Goal: Contribute content: Contribute content

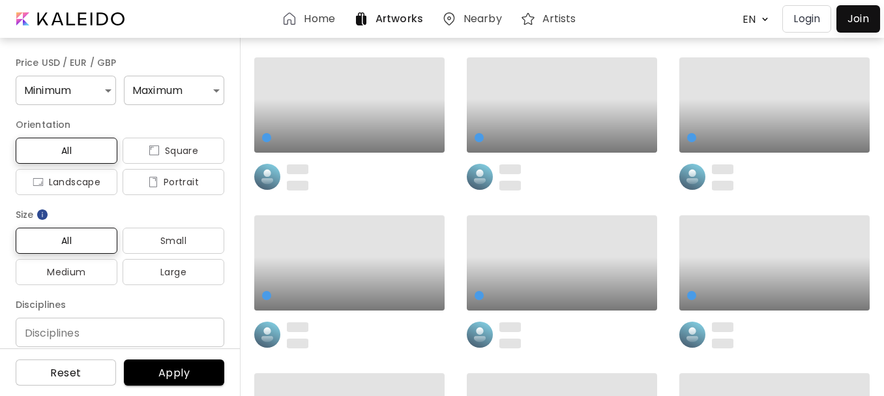
click at [805, 20] on p "Login" at bounding box center [807, 19] width 27 height 16
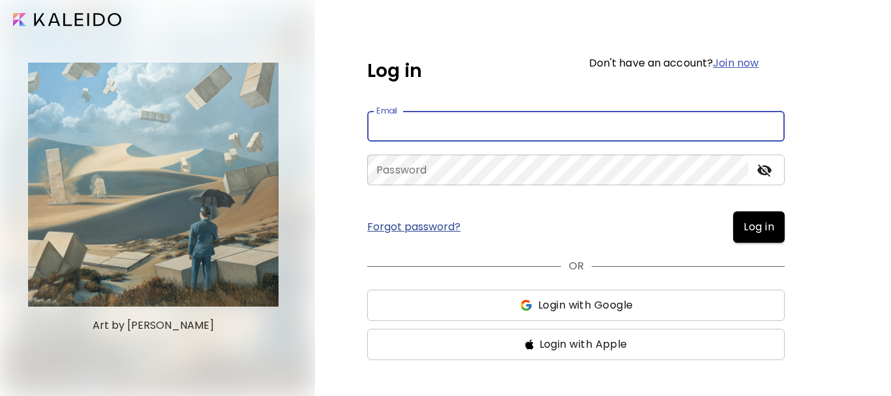
click at [395, 129] on input "email" at bounding box center [575, 126] width 417 height 31
type input "**********"
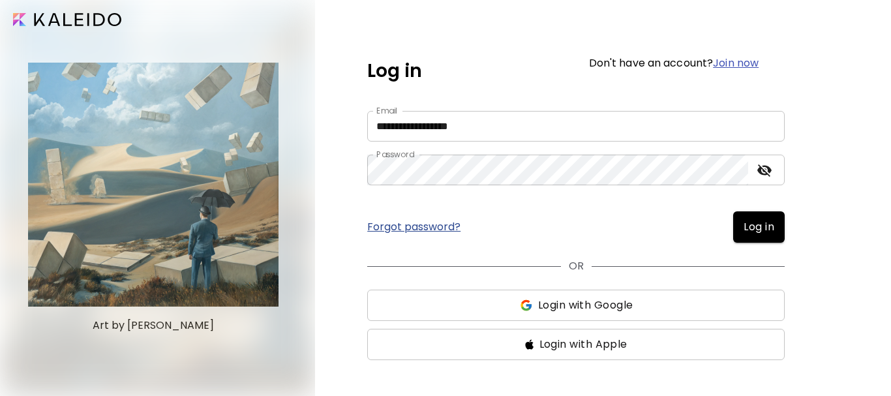
click at [774, 235] on button "Log in" at bounding box center [759, 226] width 52 height 31
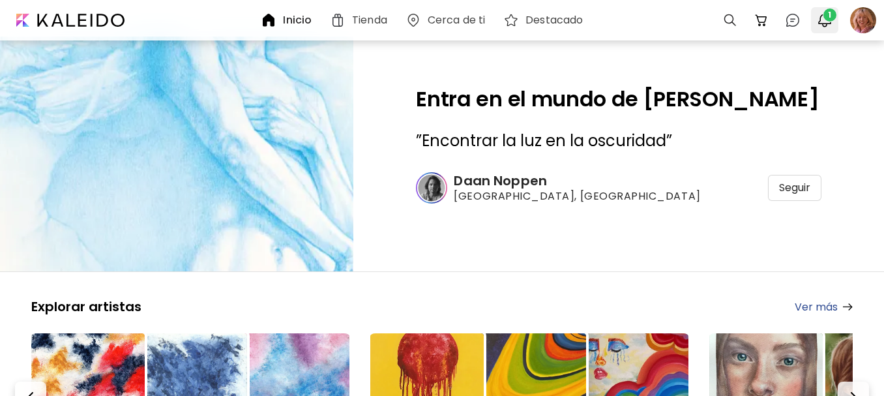
click at [827, 20] on span "1" at bounding box center [830, 14] width 13 height 13
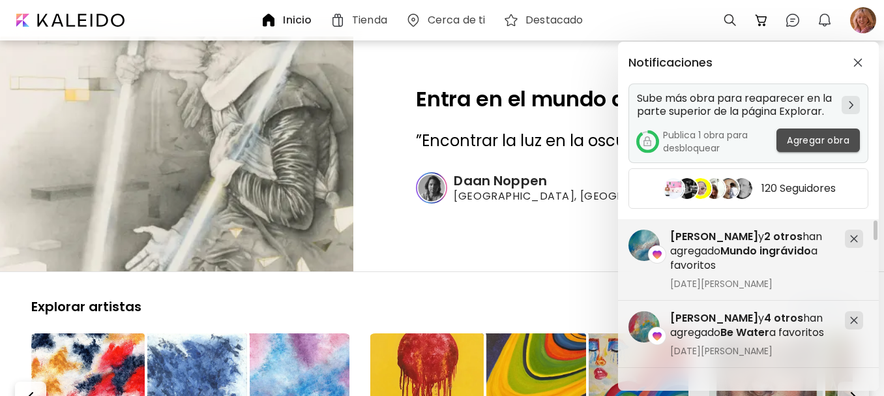
click at [815, 141] on span "Agregar obra" at bounding box center [818, 141] width 63 height 14
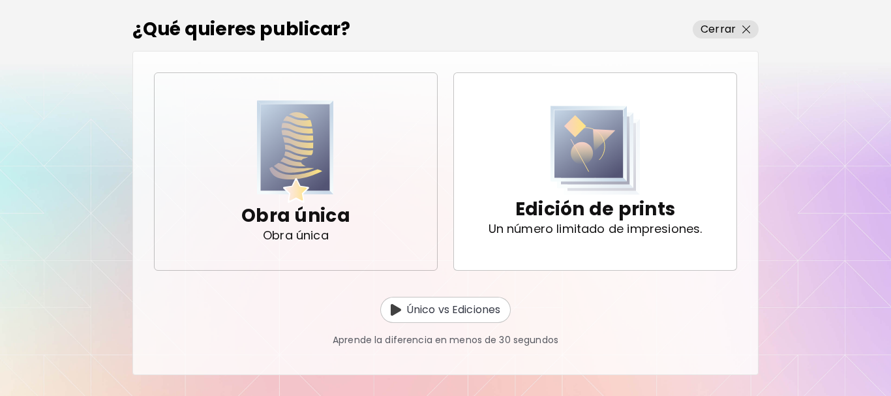
click at [329, 222] on p "Obra única" at bounding box center [295, 216] width 109 height 26
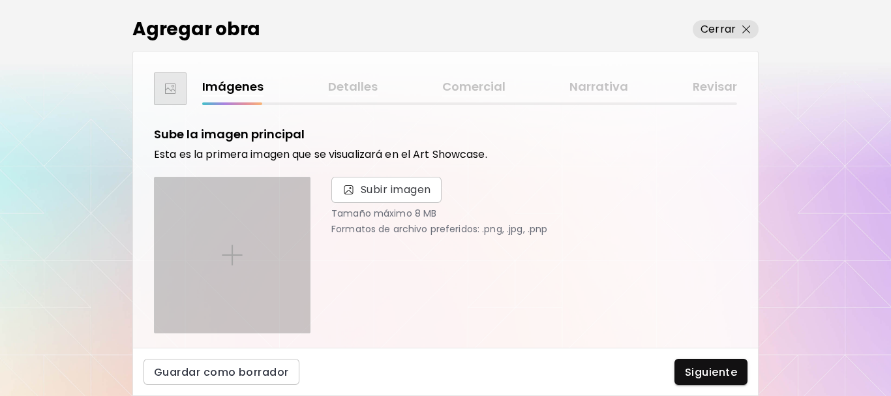
click at [252, 262] on div at bounding box center [232, 254] width 155 height 155
click at [0, 0] on input "file" at bounding box center [0, 0] width 0 height 0
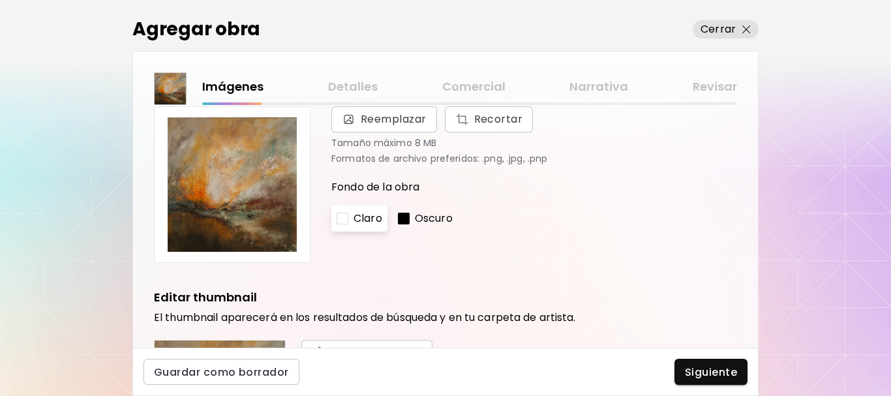
scroll to position [65, 0]
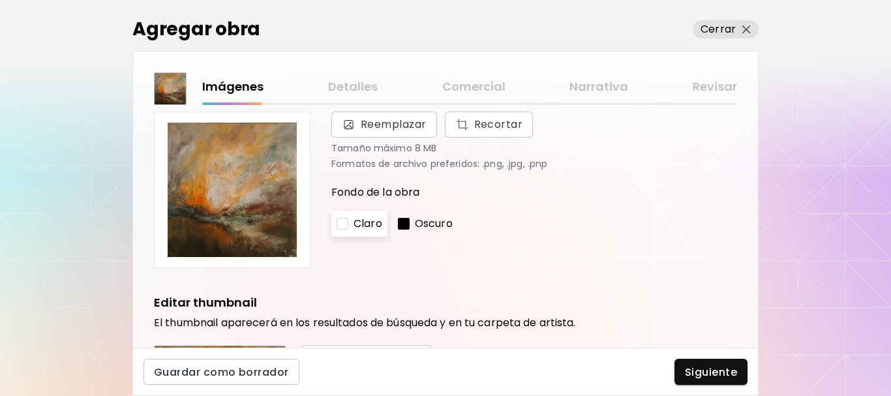
click at [430, 225] on p "Oscuro" at bounding box center [434, 224] width 38 height 16
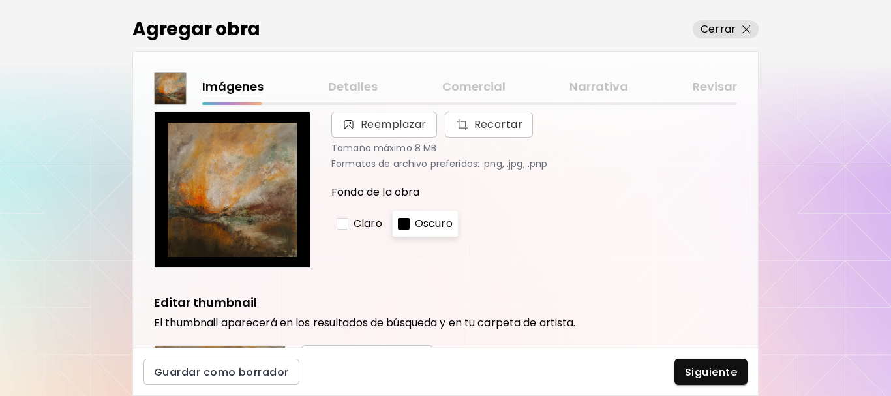
click at [365, 224] on p "Claro" at bounding box center [368, 224] width 29 height 16
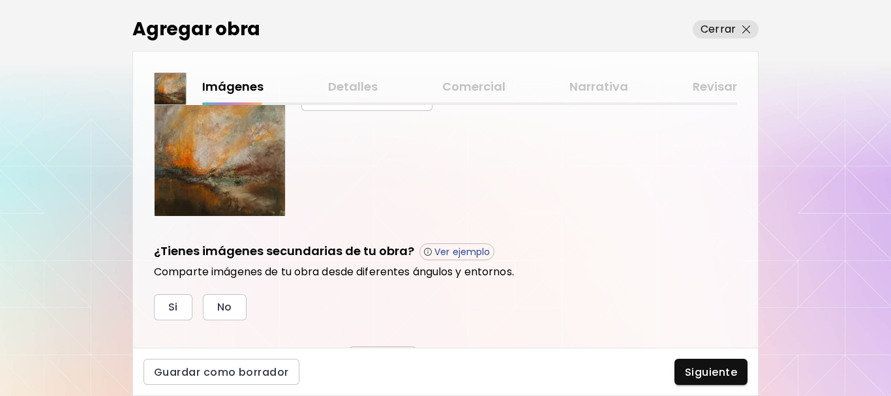
scroll to position [326, 0]
click at [169, 307] on span "Si" at bounding box center [173, 306] width 10 height 14
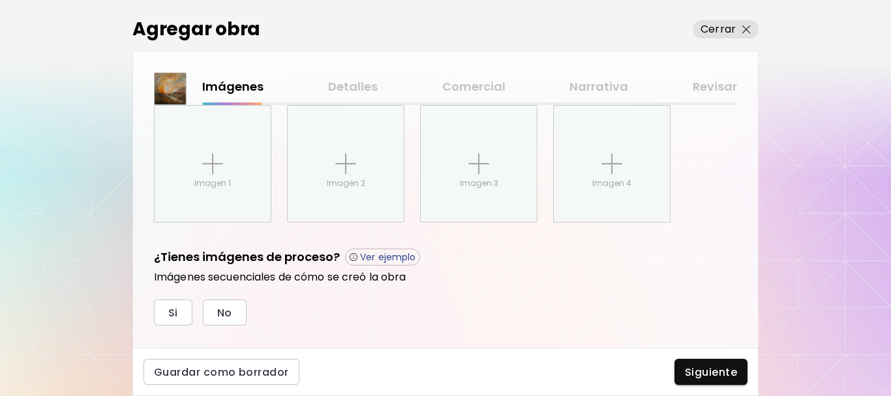
scroll to position [486, 0]
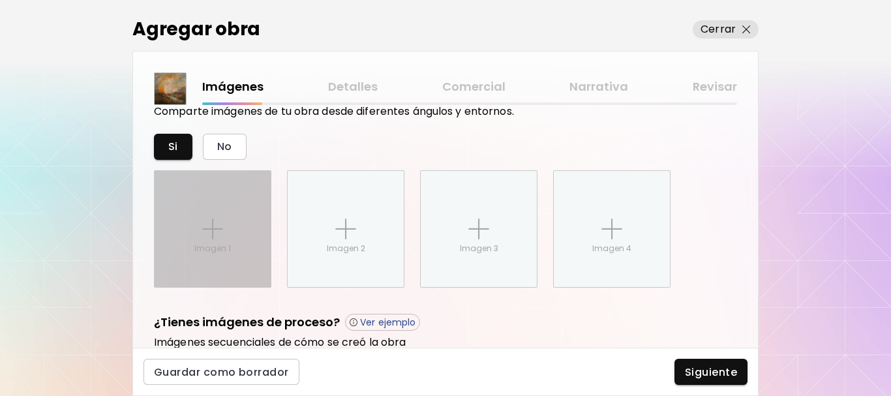
click at [237, 257] on div "Imagen 1" at bounding box center [213, 229] width 116 height 116
click at [0, 0] on input "Imagen 1" at bounding box center [0, 0] width 0 height 0
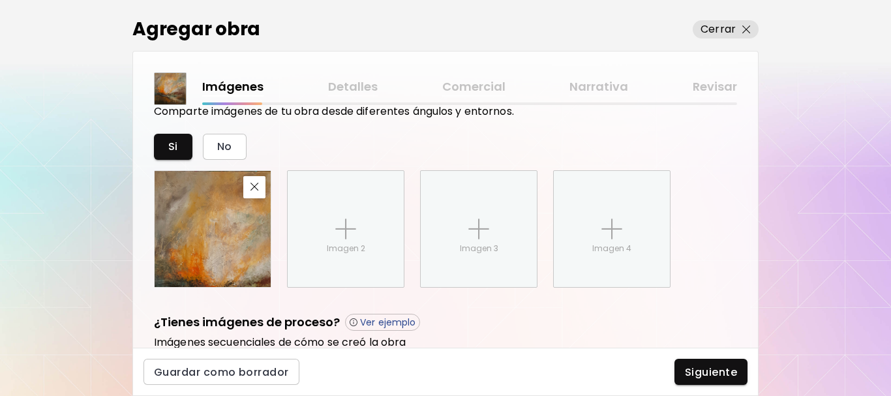
scroll to position [551, 0]
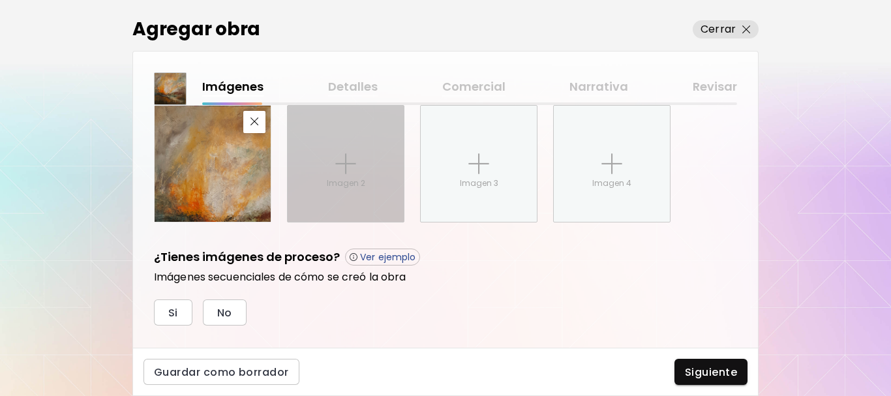
click at [361, 197] on div "Imagen 2" at bounding box center [346, 164] width 116 height 116
click at [0, 0] on input "Imagen 2" at bounding box center [0, 0] width 0 height 0
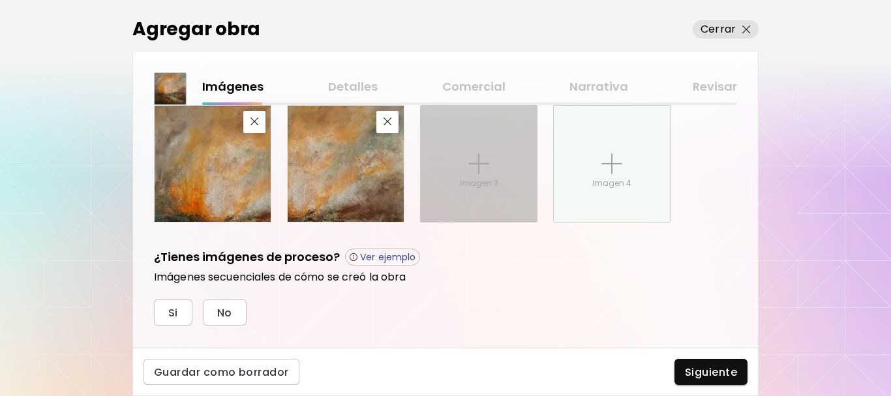
click at [505, 187] on div "Imagen 3" at bounding box center [479, 164] width 116 height 116
click at [0, 0] on input "Imagen 3" at bounding box center [0, 0] width 0 height 0
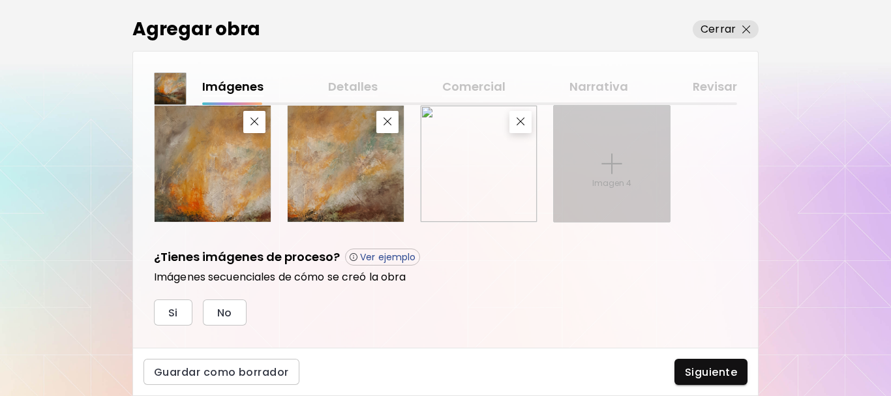
click at [625, 203] on div "Imagen 4" at bounding box center [612, 164] width 116 height 116
click at [0, 0] on input "Imagen 4" at bounding box center [0, 0] width 0 height 0
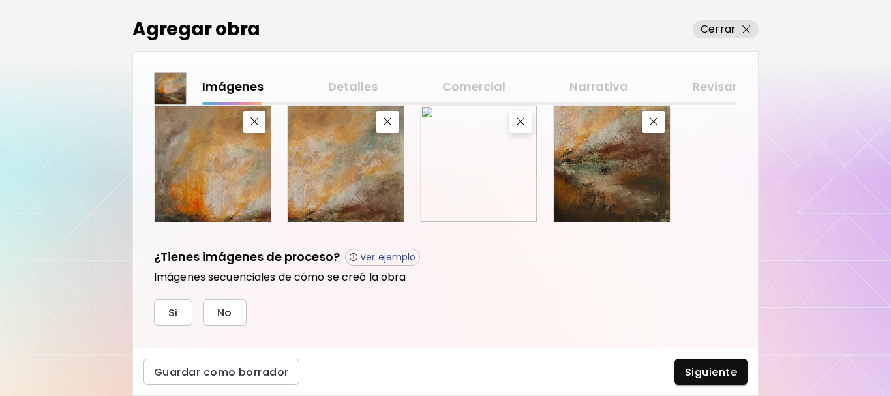
scroll to position [576, 0]
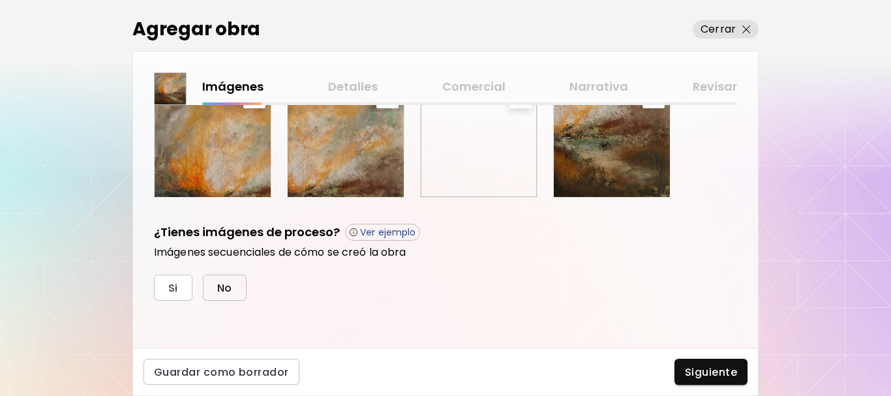
click at [217, 294] on span "No" at bounding box center [224, 288] width 15 height 14
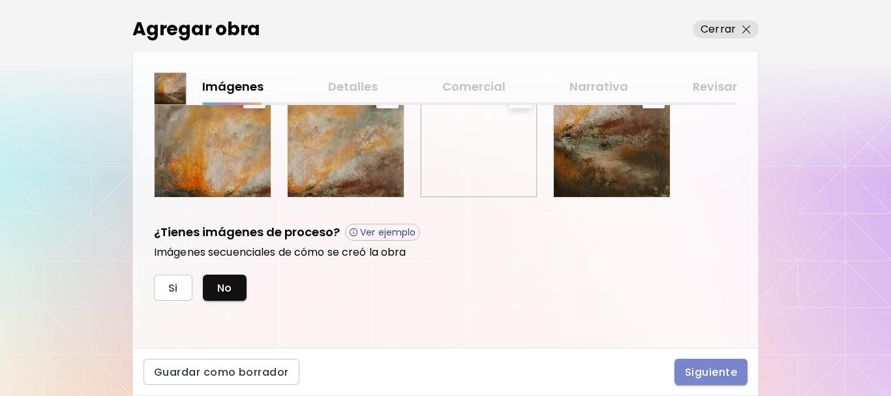
click at [734, 374] on span "Siguiente" at bounding box center [711, 372] width 52 height 14
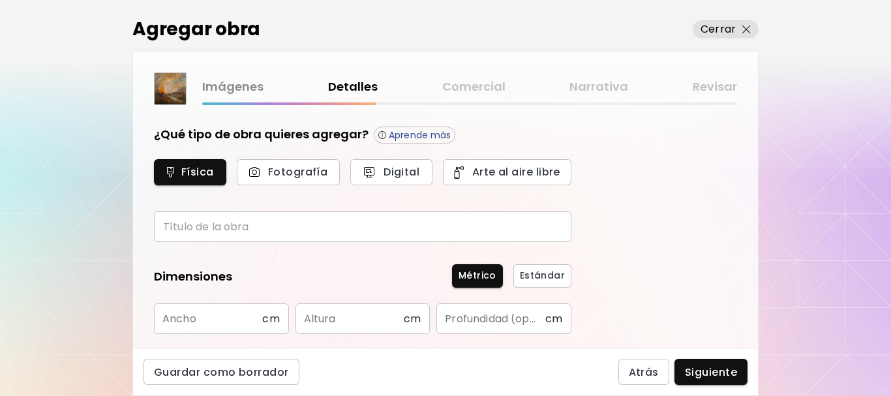
click at [260, 222] on input "text" at bounding box center [362, 226] width 417 height 31
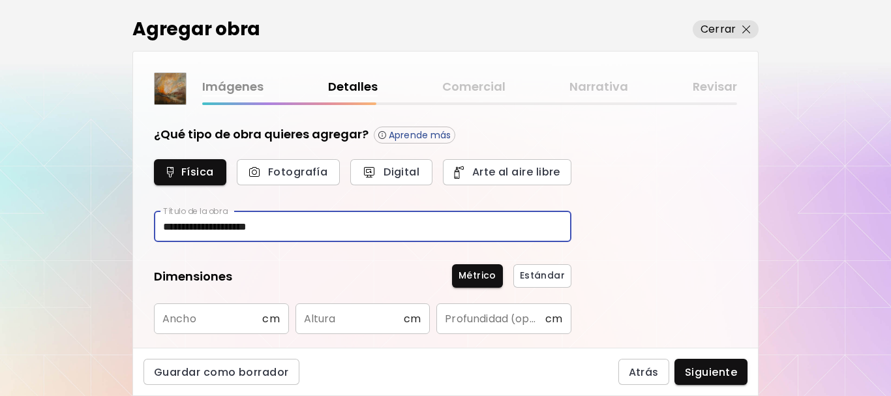
type input "**********"
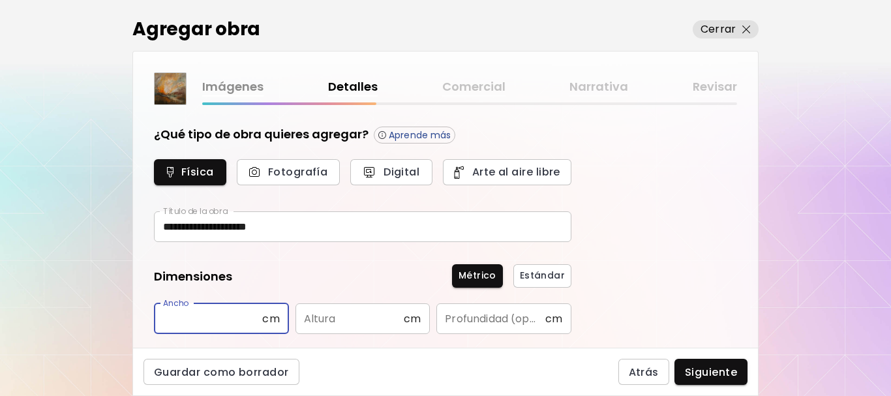
click at [184, 320] on input "text" at bounding box center [208, 318] width 108 height 31
type input "**"
click at [327, 318] on input "text" at bounding box center [349, 318] width 108 height 31
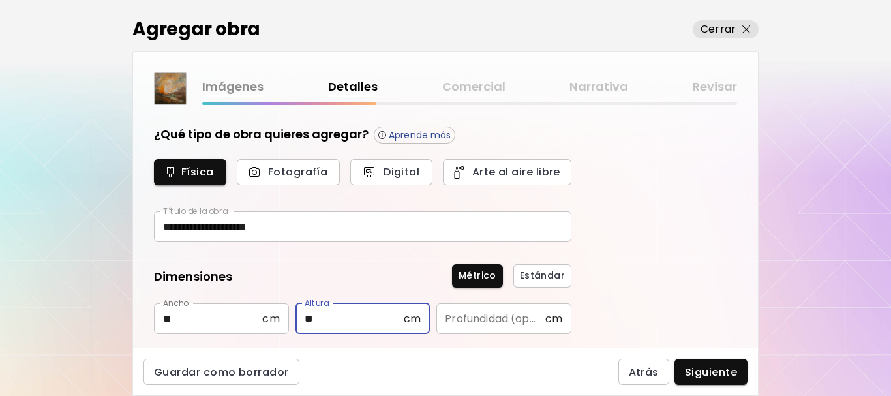
type input "**"
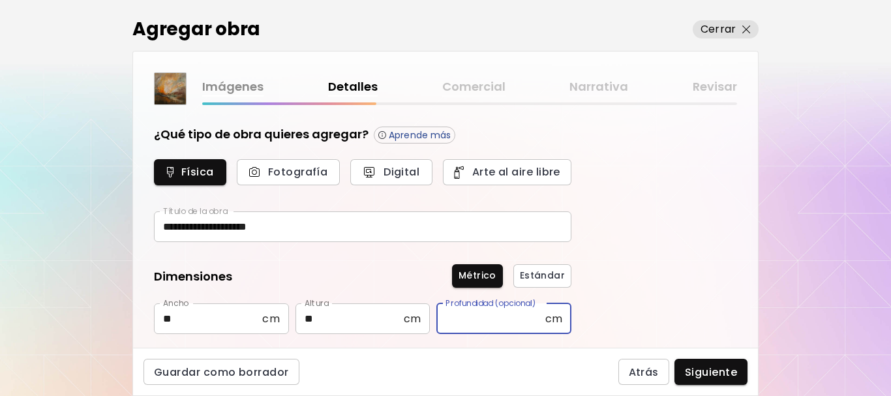
click at [483, 316] on input "text" at bounding box center [490, 318] width 108 height 31
type input "*"
click at [503, 347] on form "**********" at bounding box center [362, 353] width 417 height 455
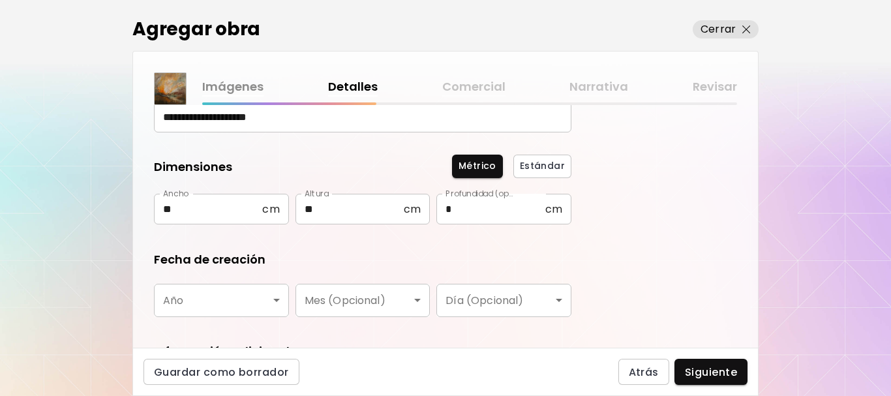
scroll to position [130, 0]
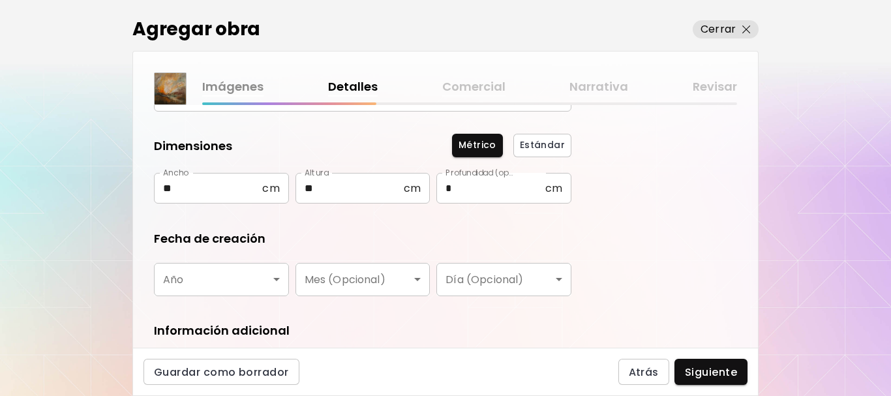
click at [190, 280] on body "**********" at bounding box center [445, 198] width 891 height 396
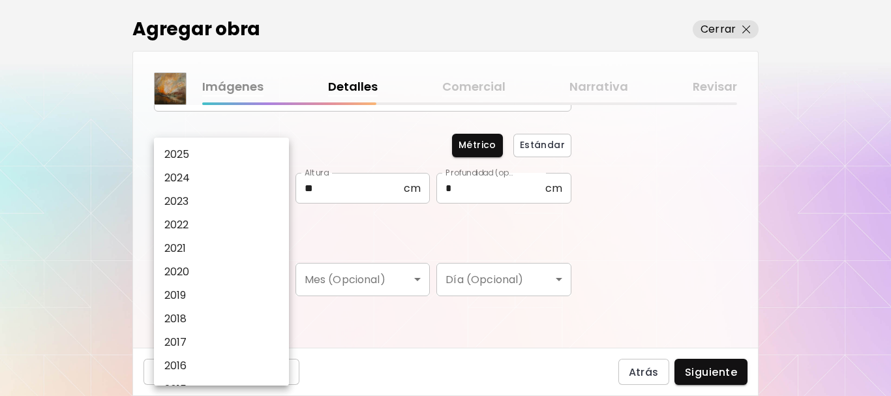
click at [189, 155] on p "2025" at bounding box center [176, 155] width 25 height 16
type input "****"
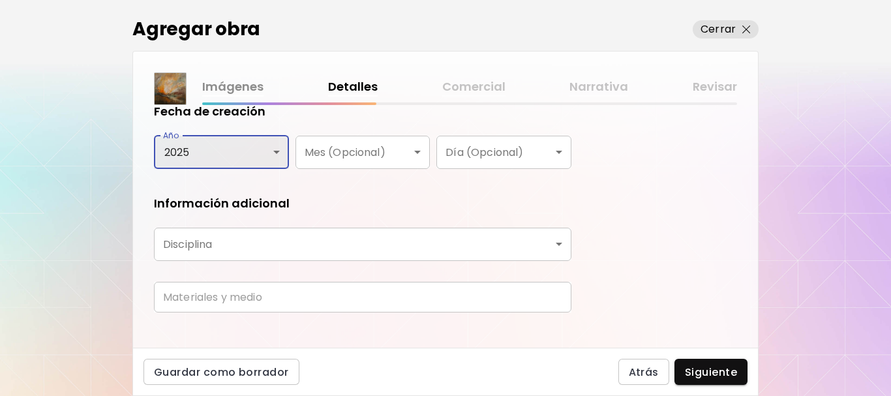
scroll to position [261, 0]
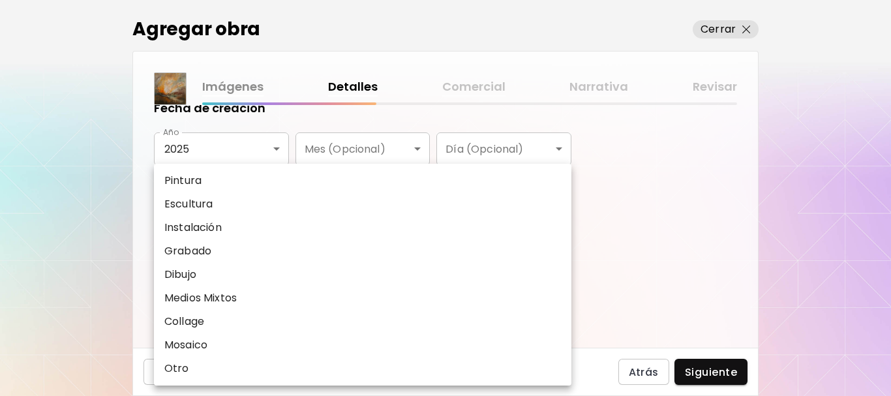
click at [196, 240] on body "**********" at bounding box center [445, 198] width 891 height 396
click at [191, 171] on li "Pintura" at bounding box center [362, 180] width 417 height 23
type input "********"
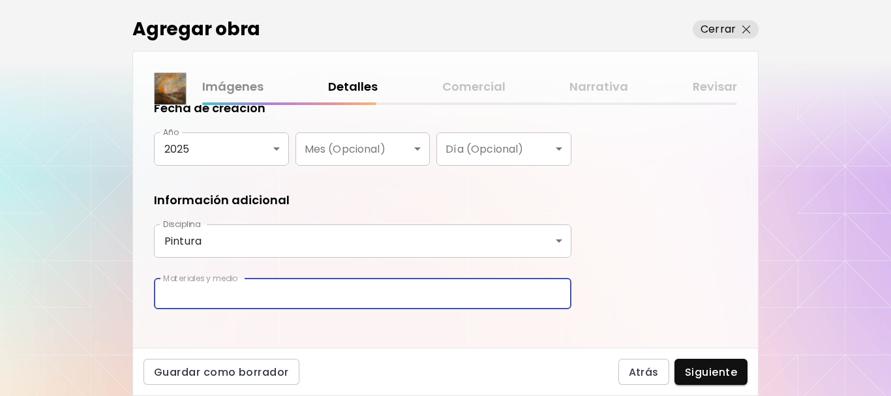
click at [262, 300] on input "text" at bounding box center [362, 294] width 417 height 31
type input "**********"
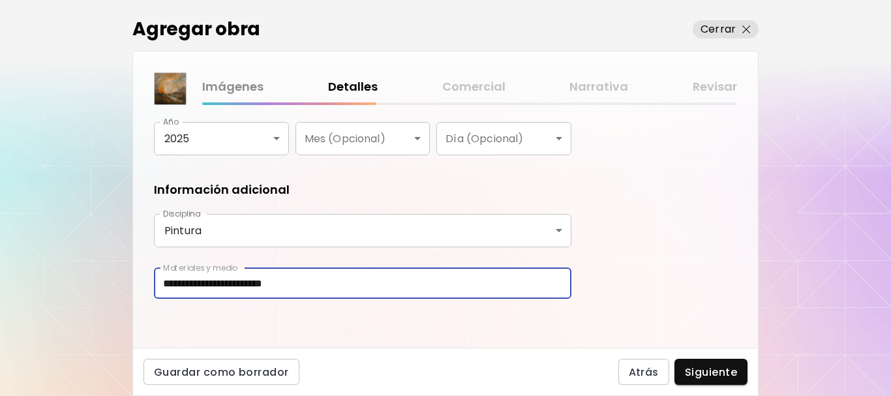
scroll to position [275, 0]
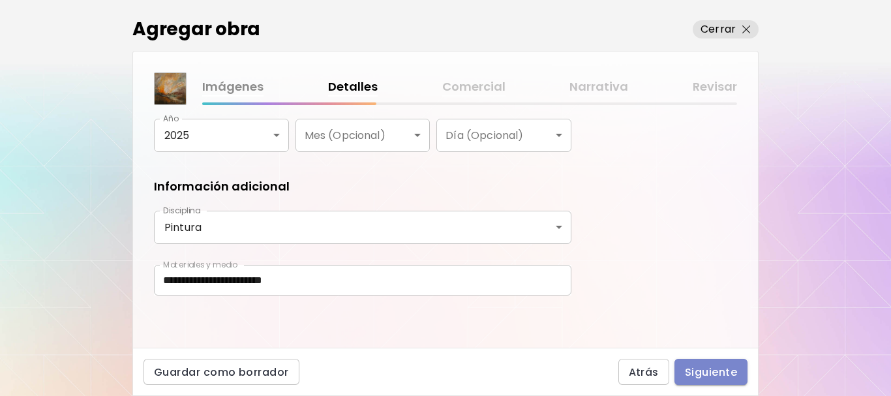
click at [718, 375] on span "Siguiente" at bounding box center [711, 372] width 52 height 14
click at [718, 375] on div "Atrás Siguiente" at bounding box center [682, 372] width 129 height 26
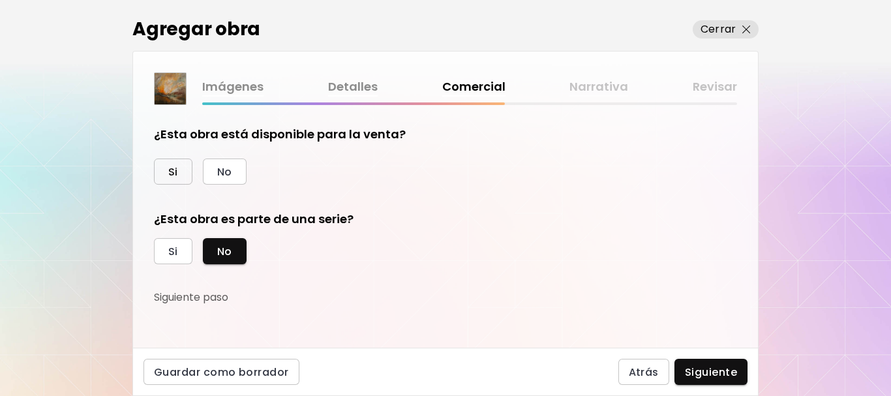
click at [162, 173] on button "Si" at bounding box center [173, 171] width 38 height 26
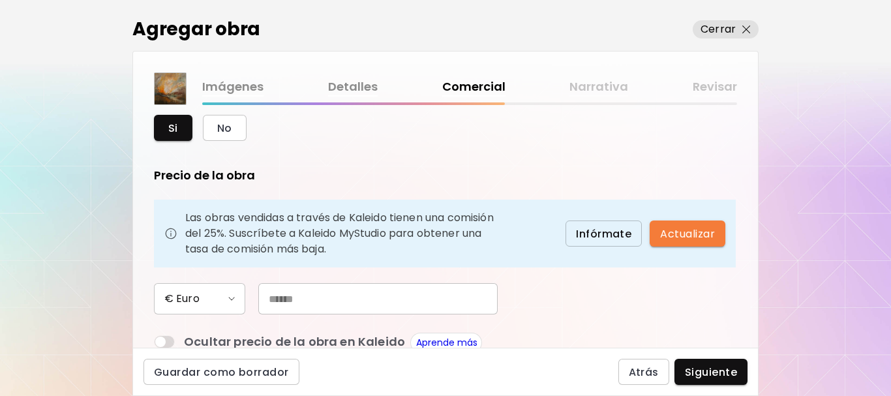
scroll to position [65, 0]
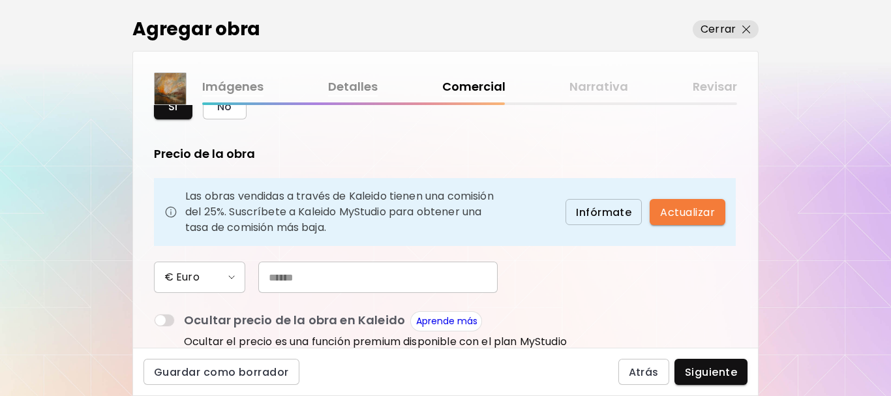
click at [308, 279] on input "text" at bounding box center [377, 277] width 239 height 31
type input "***"
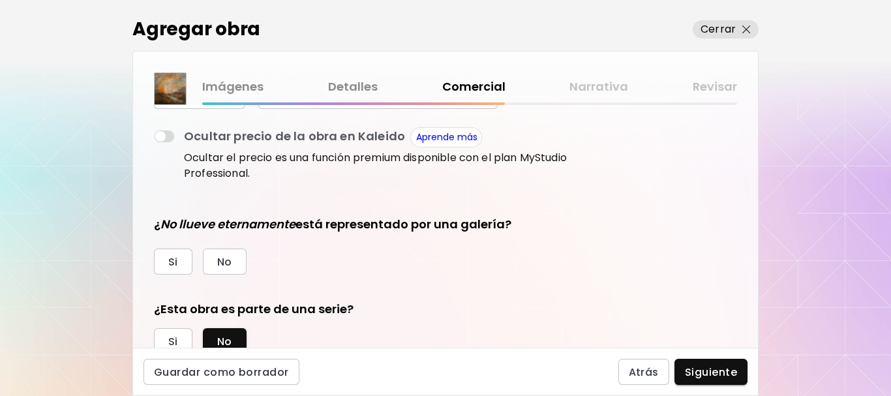
scroll to position [261, 0]
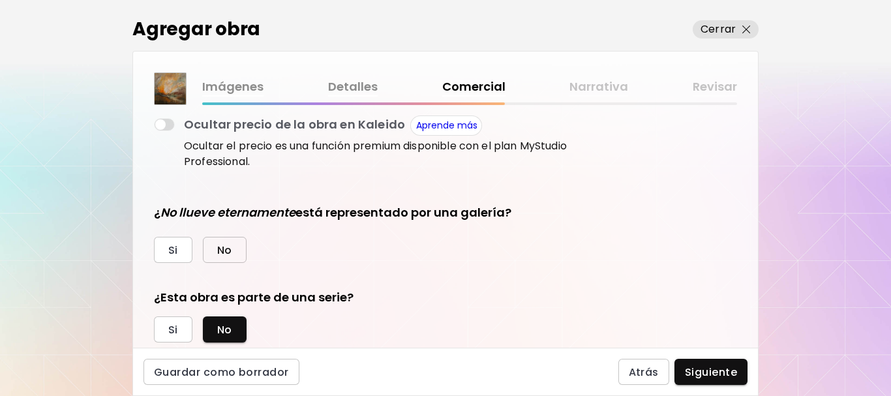
click at [242, 250] on button "No" at bounding box center [225, 250] width 44 height 26
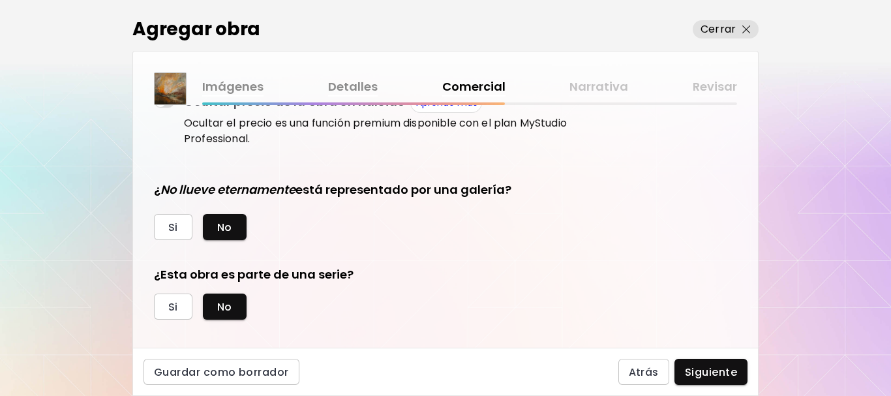
scroll to position [296, 0]
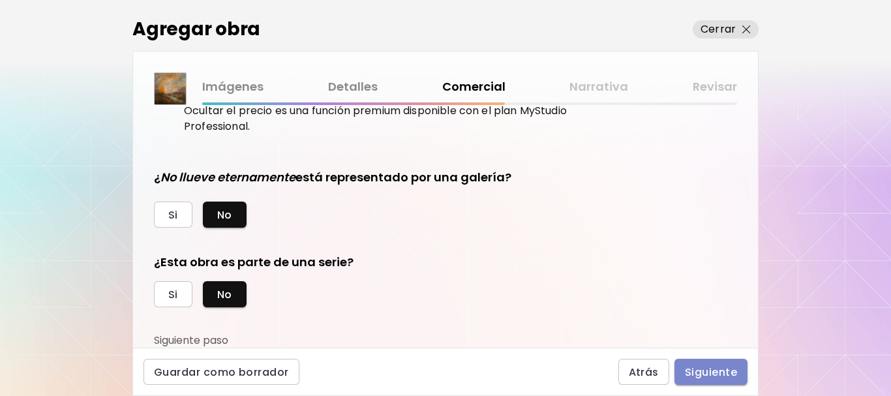
click at [711, 378] on span "Siguiente" at bounding box center [711, 372] width 52 height 14
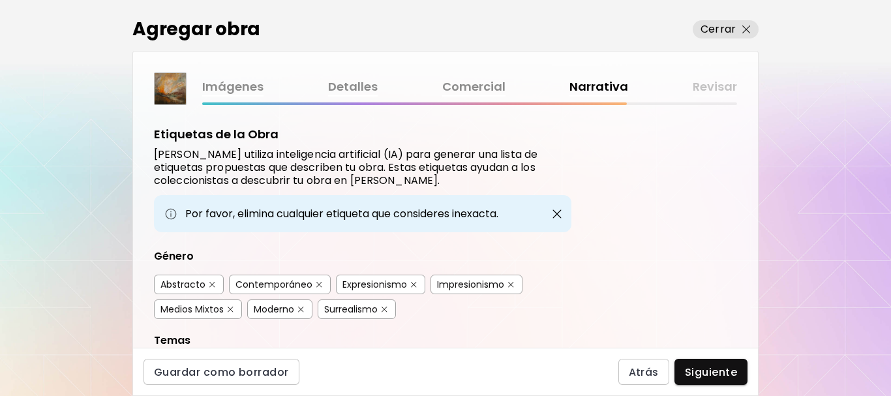
scroll to position [65, 0]
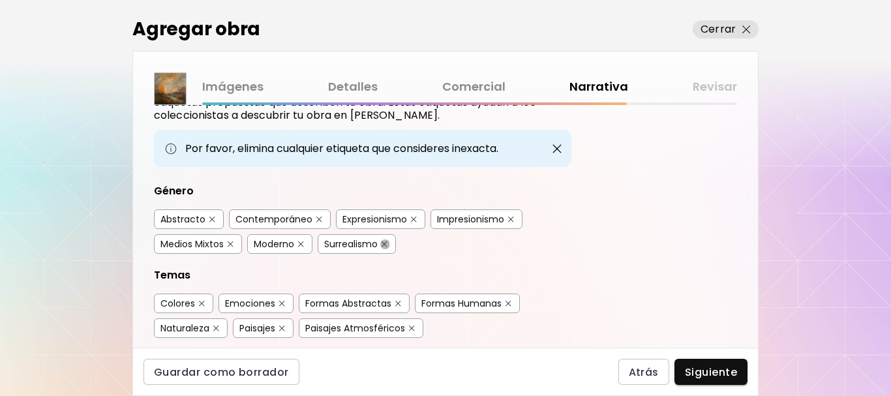
click at [385, 247] on button "button" at bounding box center [385, 244] width 10 height 10
click at [509, 305] on img "button" at bounding box center [508, 304] width 6 height 6
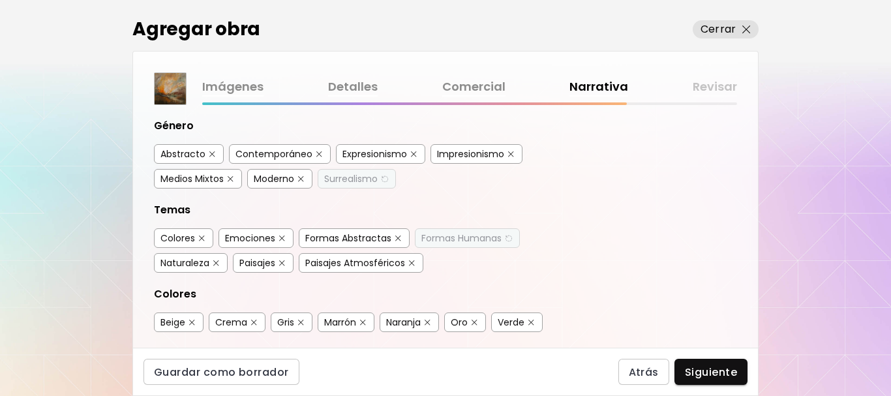
scroll to position [196, 0]
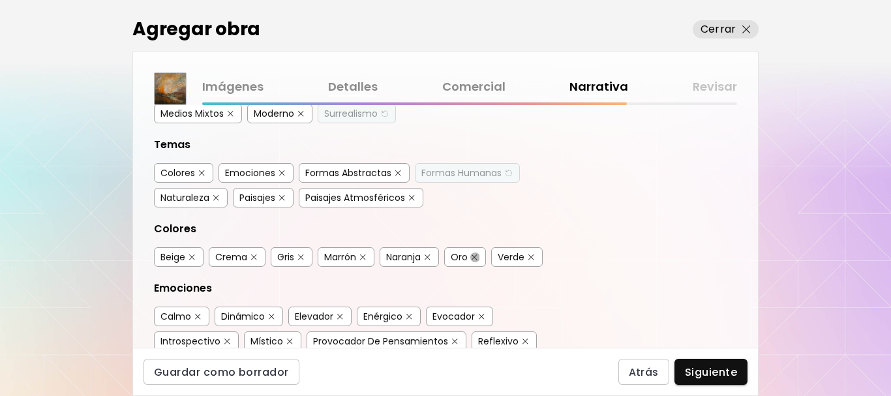
click at [476, 256] on img "button" at bounding box center [475, 257] width 6 height 6
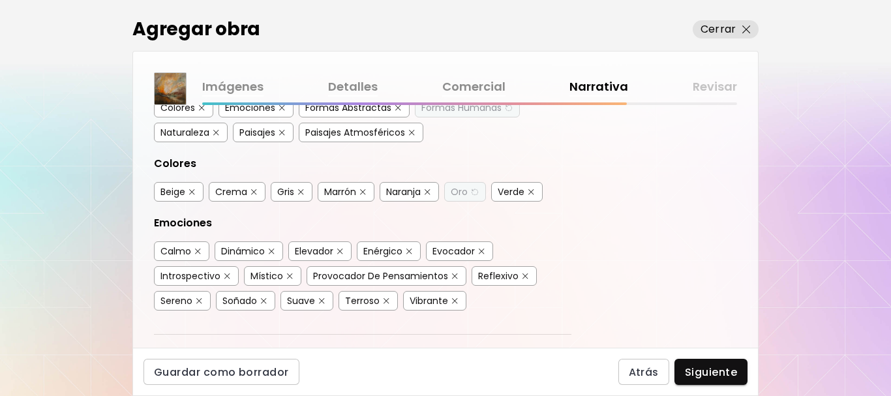
scroll to position [326, 0]
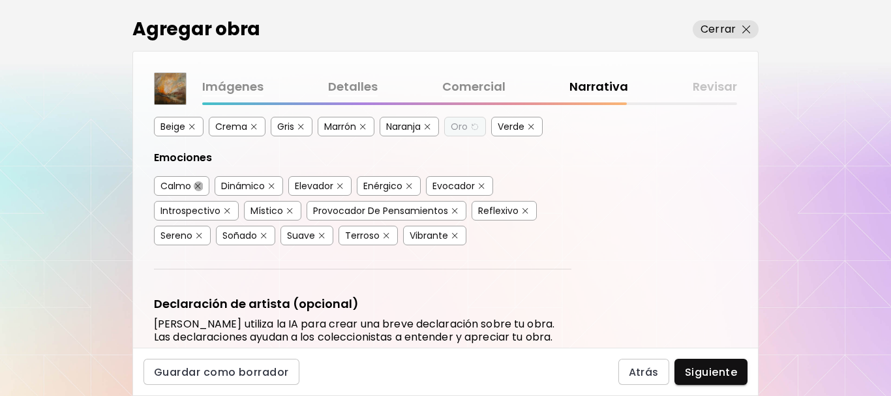
click at [198, 189] on button "button" at bounding box center [198, 186] width 10 height 10
click at [199, 236] on img "button" at bounding box center [199, 236] width 6 height 6
click at [320, 234] on img "button" at bounding box center [322, 236] width 6 height 6
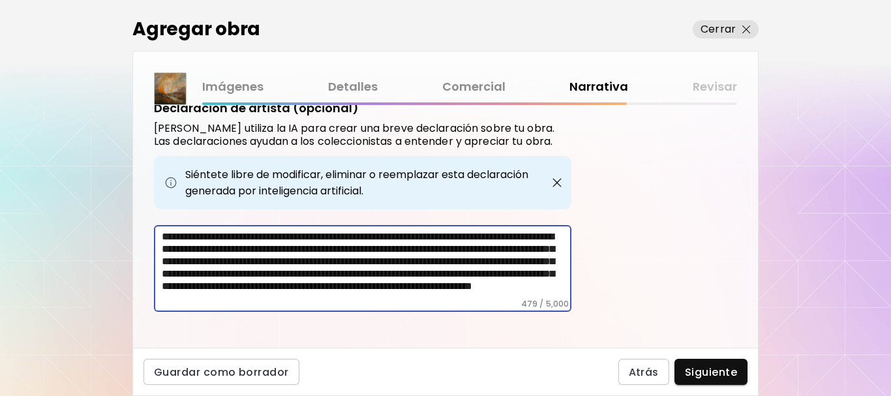
scroll to position [0, 0]
drag, startPoint x: 517, startPoint y: 292, endPoint x: 82, endPoint y: 170, distance: 451.8
click at [82, 170] on div "Agregar obra Cerrar Imágenes Detalles Comercial Narrativa Revisar Etiquetas de …" at bounding box center [445, 198] width 891 height 396
click at [365, 287] on textarea "**********" at bounding box center [367, 264] width 410 height 68
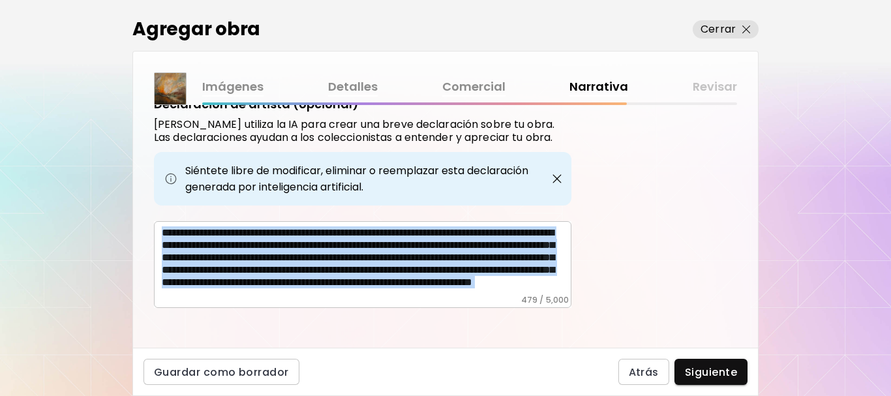
scroll to position [533, 0]
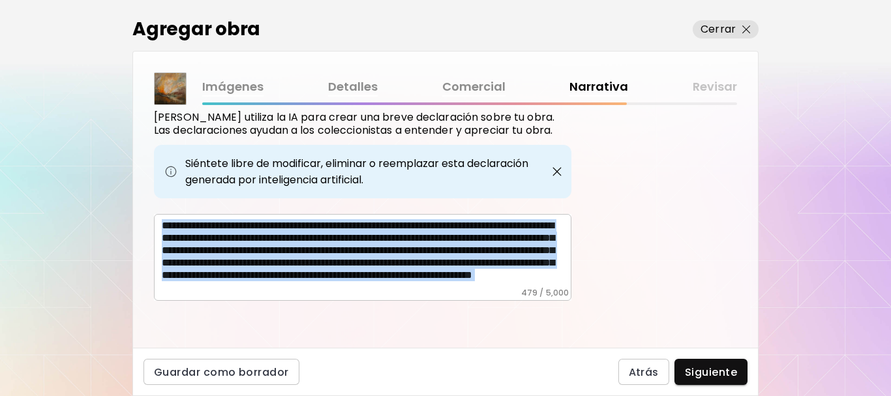
drag, startPoint x: 158, startPoint y: 234, endPoint x: 574, endPoint y: 339, distance: 428.7
click at [574, 339] on div "Etiquetas de la Obra Kaleido utiliza inteligencia artificial (IA) para generar …" at bounding box center [445, 226] width 625 height 243
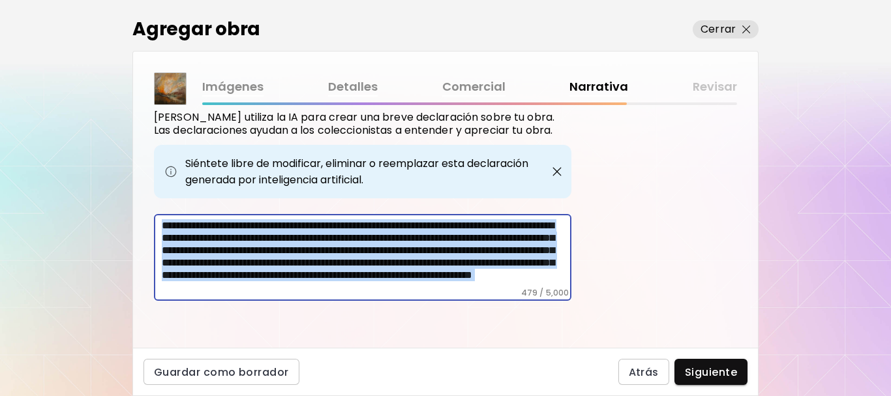
click at [544, 271] on textarea "**********" at bounding box center [367, 253] width 410 height 68
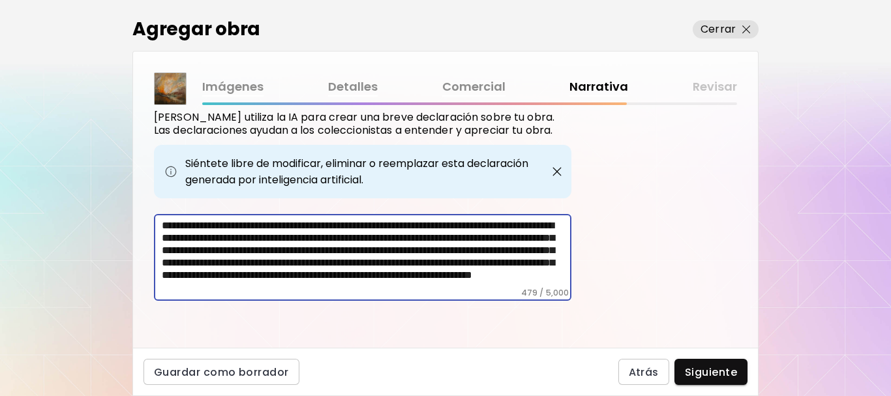
scroll to position [0, 0]
drag, startPoint x: 510, startPoint y: 280, endPoint x: 98, endPoint y: 185, distance: 422.3
click at [98, 185] on div "Agregar obra Cerrar Imágenes Detalles Comercial Narrativa Revisar Etiquetas de …" at bounding box center [445, 198] width 891 height 396
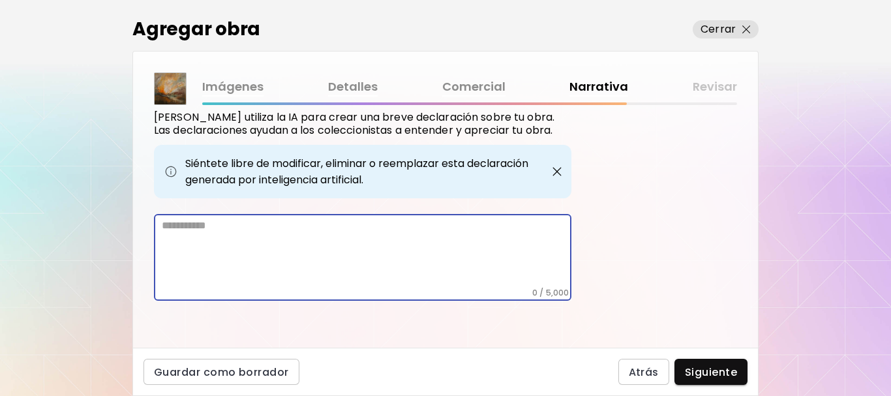
scroll to position [478, 0]
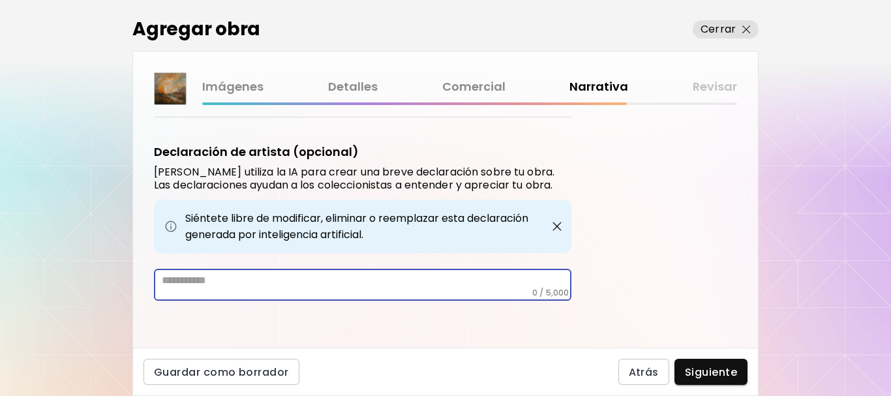
paste textarea "**********"
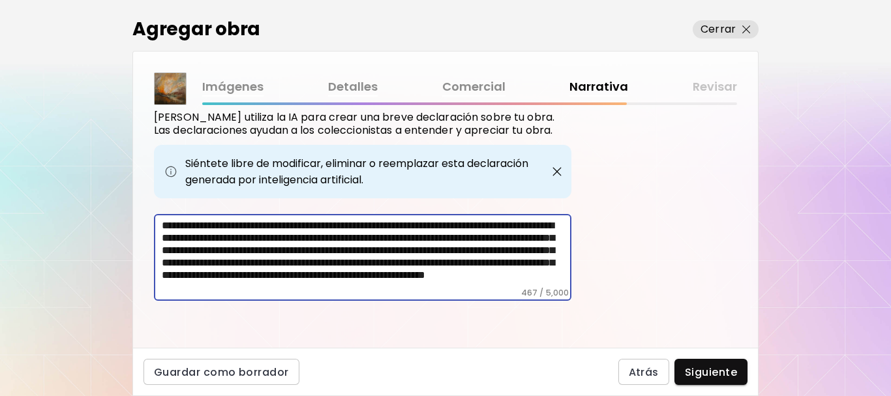
scroll to position [20, 0]
type textarea "**********"
click at [711, 375] on span "Siguiente" at bounding box center [711, 372] width 52 height 14
click at [711, 375] on div "Atrás Siguiente" at bounding box center [682, 372] width 129 height 26
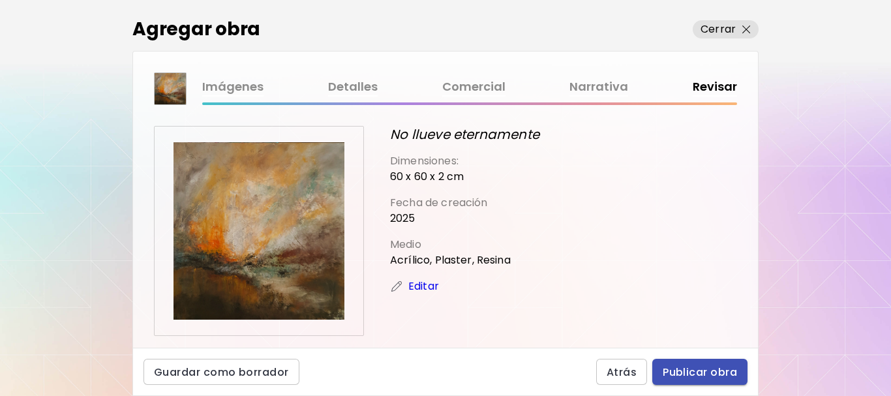
click at [722, 374] on span "Publicar obra" at bounding box center [700, 372] width 74 height 14
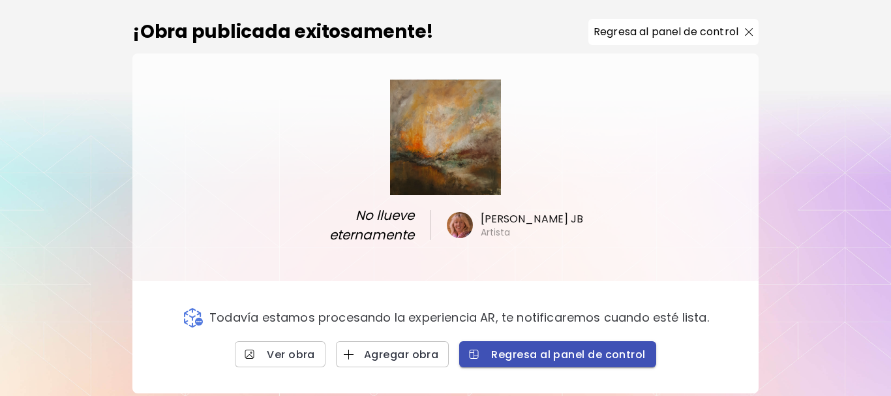
click at [593, 354] on span "Regresa al panel de control" at bounding box center [557, 355] width 175 height 14
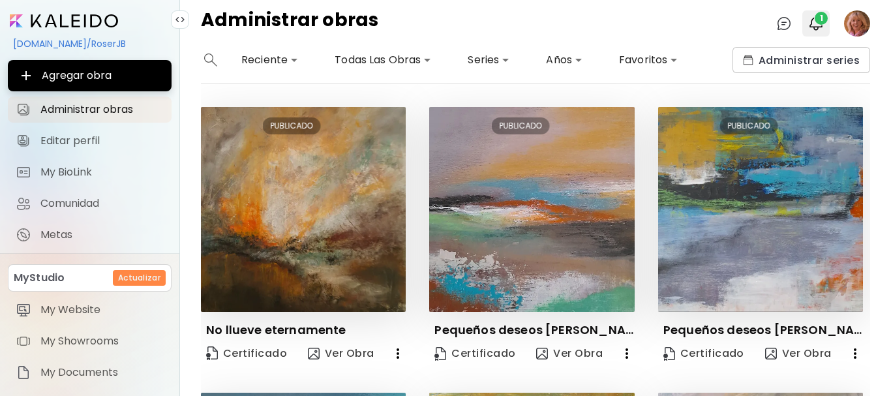
click at [817, 25] on img "button" at bounding box center [816, 24] width 16 height 16
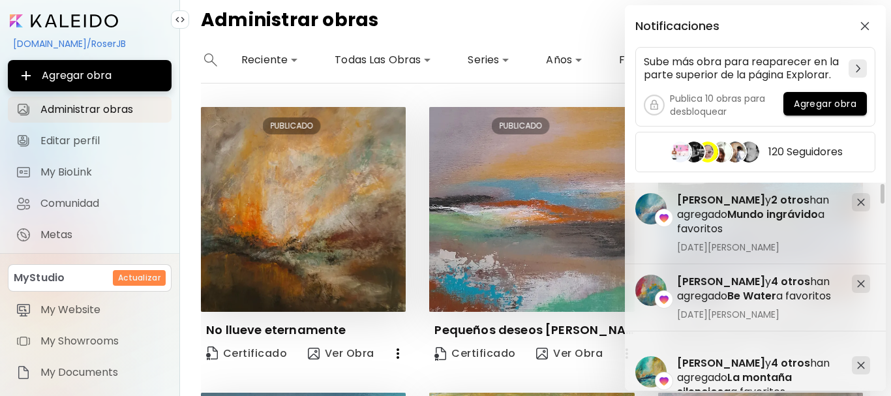
click at [523, 14] on div "Notificaciones Sube más obra para reaparecer en la parte superior de la página …" at bounding box center [445, 198] width 891 height 396
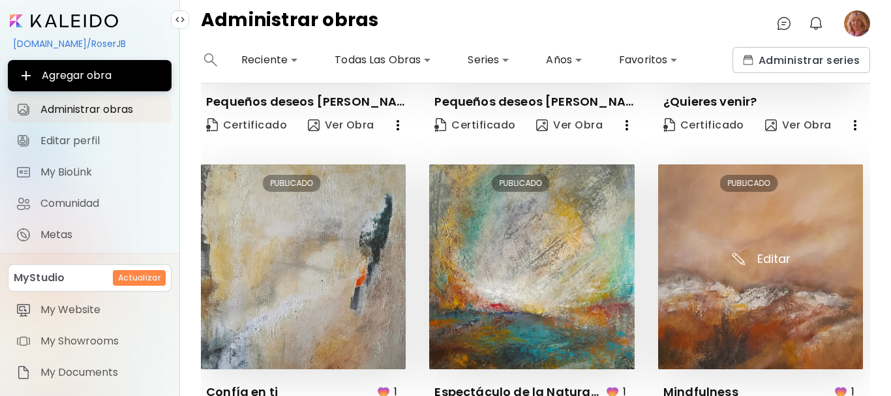
scroll to position [522, 0]
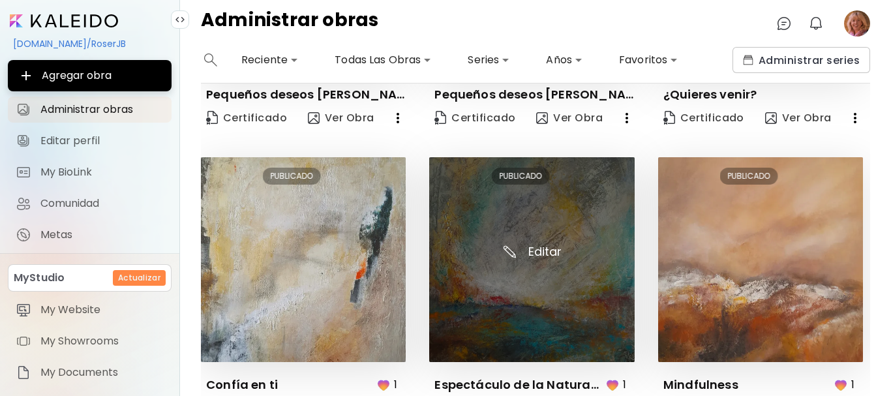
click at [539, 249] on img at bounding box center [531, 259] width 205 height 205
